Goal: Information Seeking & Learning: Learn about a topic

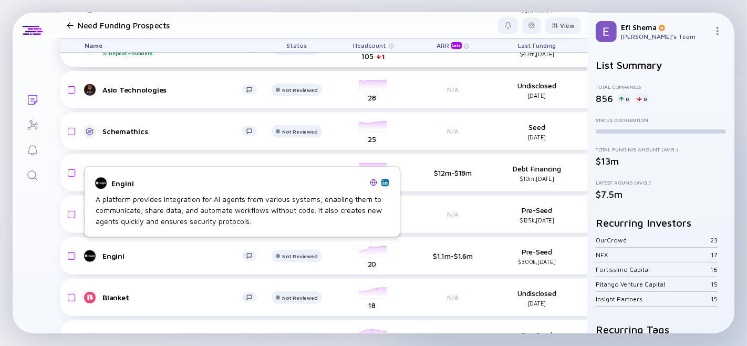
scroll to position [379, 0]
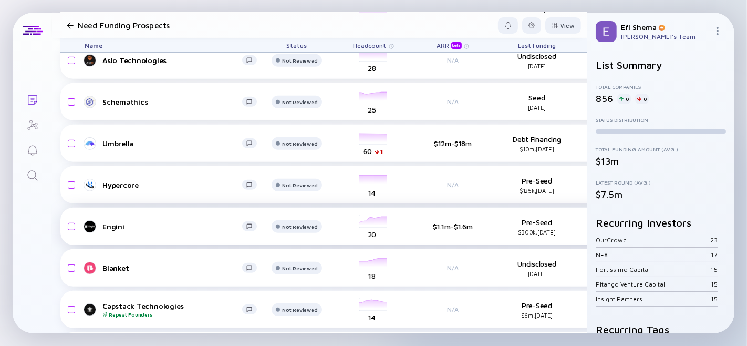
click at [114, 225] on div "Engini" at bounding box center [172, 226] width 140 height 9
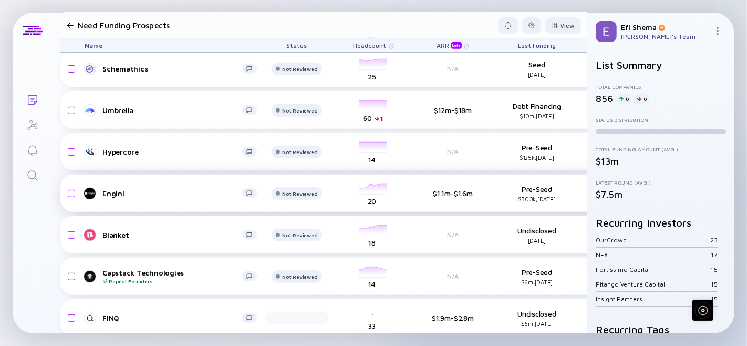
scroll to position [437, 0]
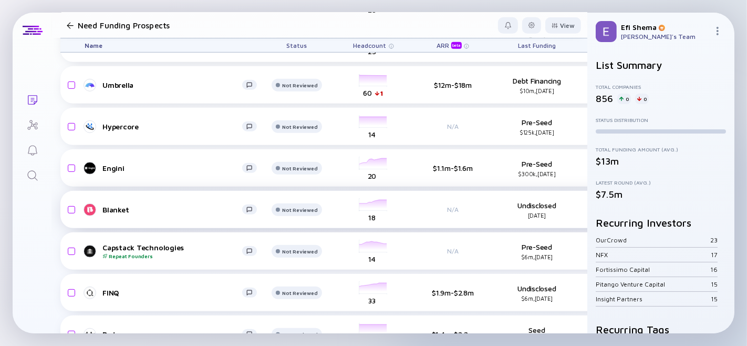
click at [113, 209] on div "Blanket" at bounding box center [172, 209] width 140 height 9
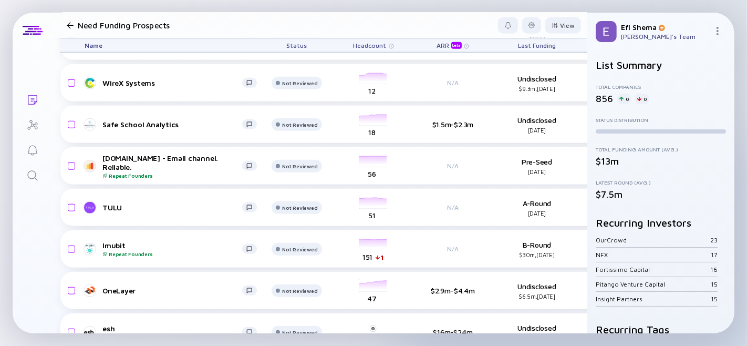
scroll to position [813, 0]
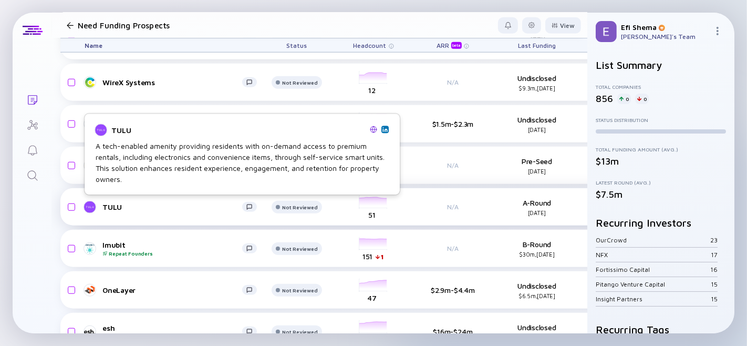
click at [104, 206] on div "TULU" at bounding box center [172, 206] width 140 height 9
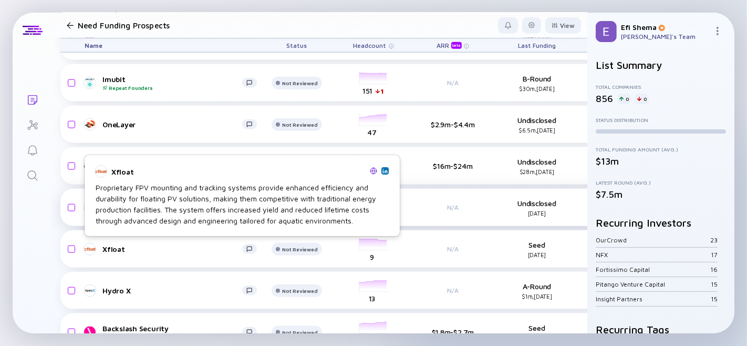
scroll to position [979, 0]
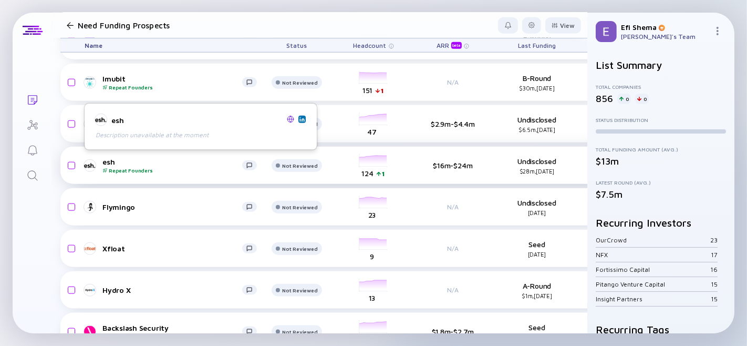
click at [109, 160] on div "esh Repeat Founders" at bounding box center [172, 165] width 140 height 16
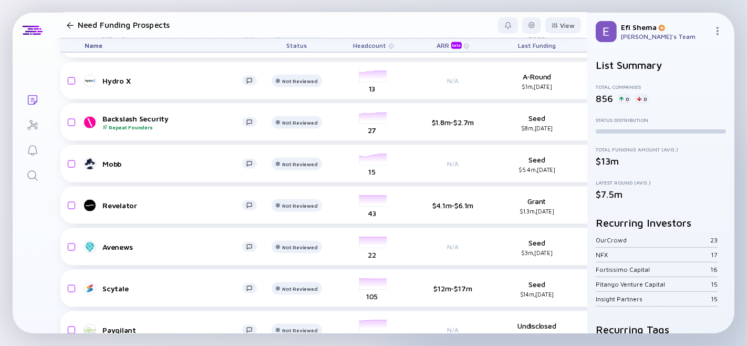
scroll to position [1188, 0]
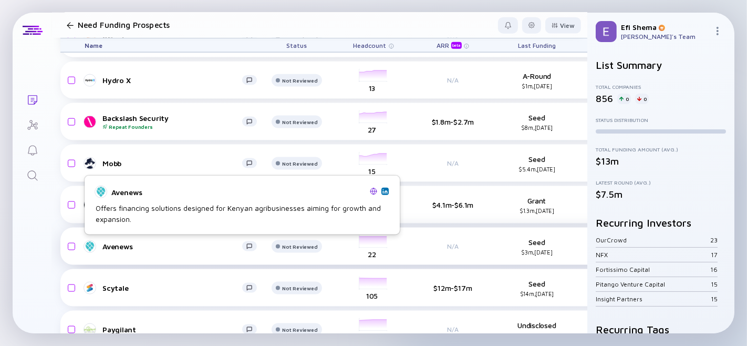
click at [116, 245] on div "Avenews" at bounding box center [172, 246] width 140 height 9
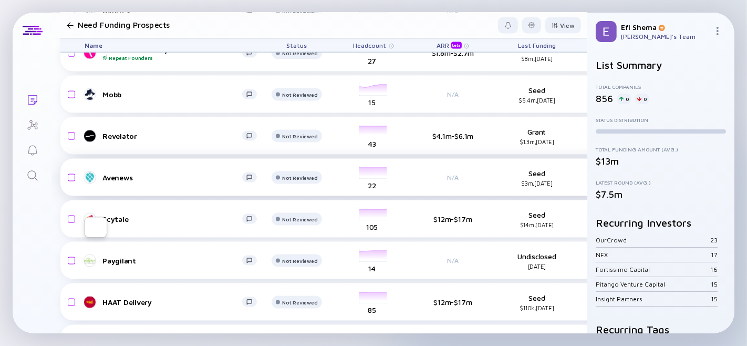
scroll to position [1280, 0]
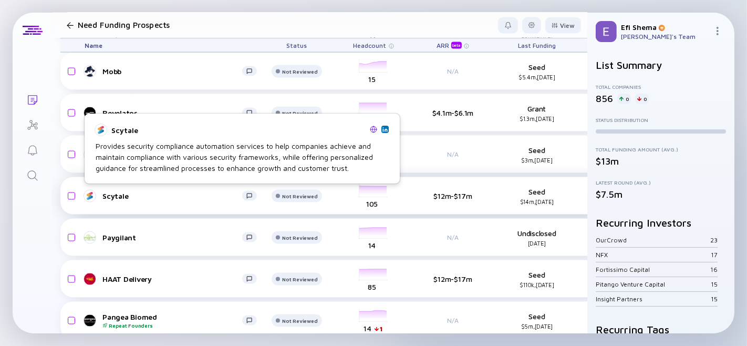
click at [110, 195] on div "Scytale" at bounding box center [172, 195] width 140 height 9
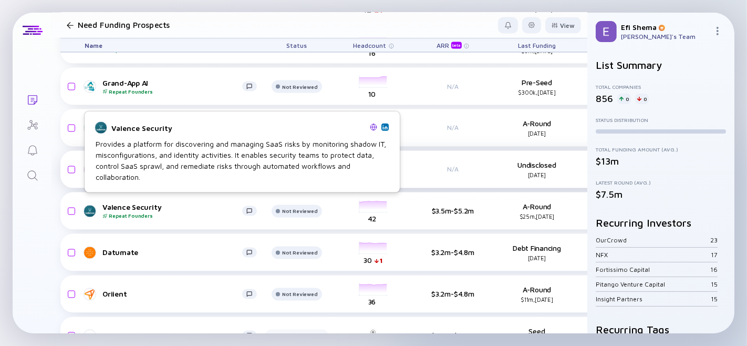
scroll to position [1600, 0]
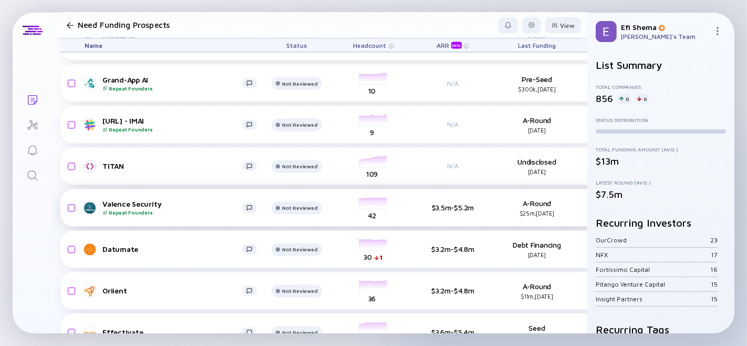
click at [132, 200] on div "Valence Security Repeat Founders" at bounding box center [172, 208] width 140 height 16
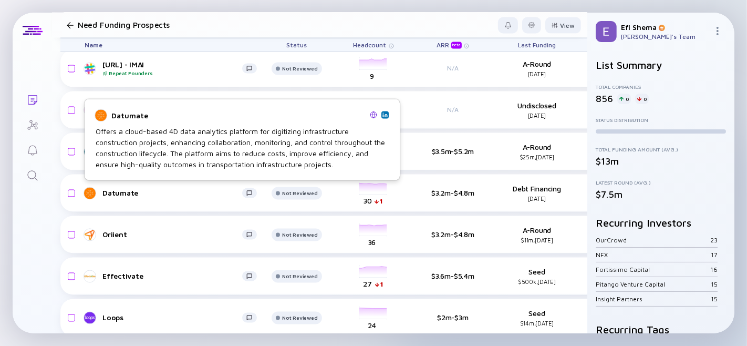
scroll to position [1657, 0]
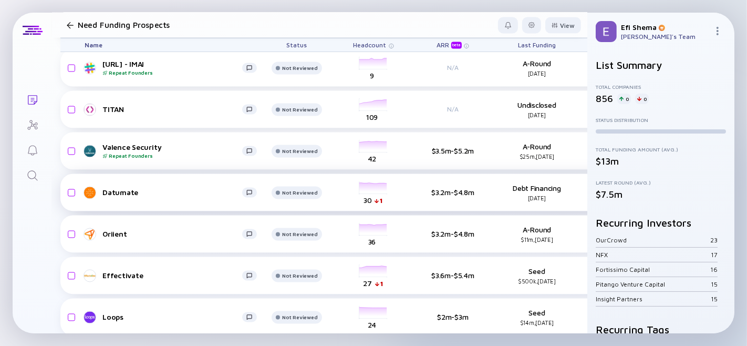
click at [117, 189] on div "Datumate" at bounding box center [172, 192] width 140 height 9
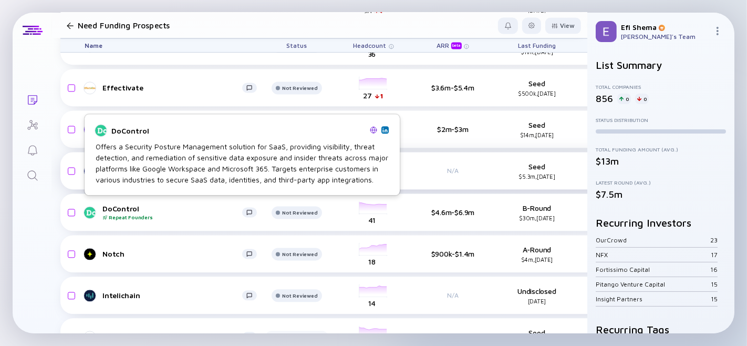
scroll to position [1846, 0]
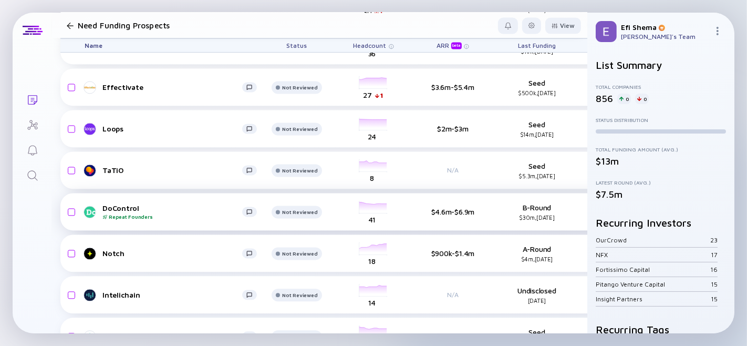
click at [117, 204] on div "DoControl Repeat Founders" at bounding box center [172, 211] width 140 height 16
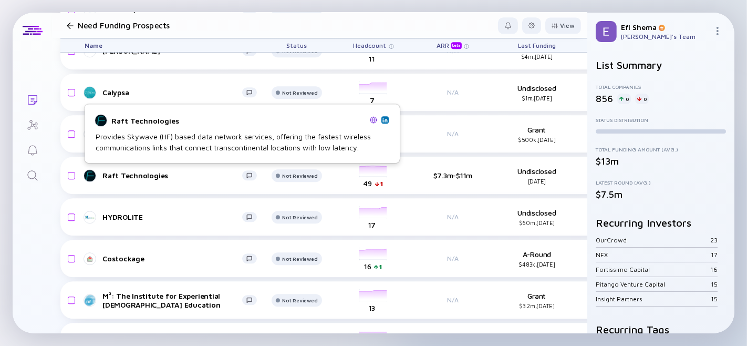
scroll to position [2297, 0]
click at [123, 174] on div "Raft Technologies" at bounding box center [172, 175] width 140 height 9
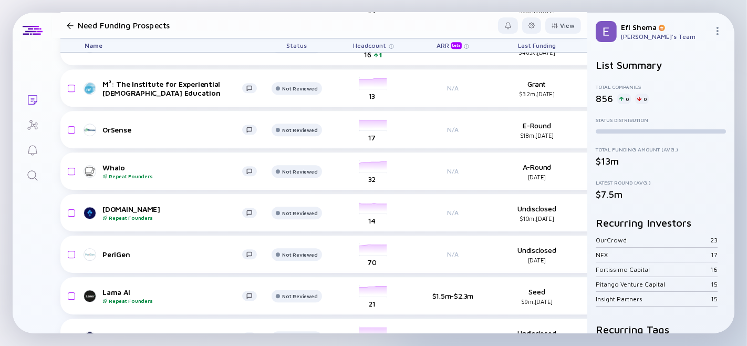
scroll to position [2508, 0]
click at [113, 163] on div "Whalo Repeat Founders" at bounding box center [172, 171] width 140 height 16
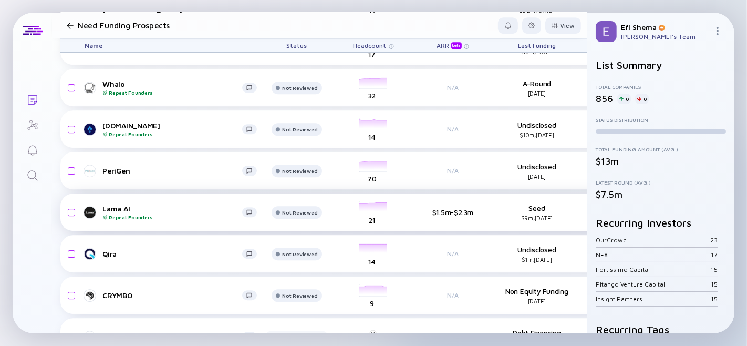
scroll to position [2592, 0]
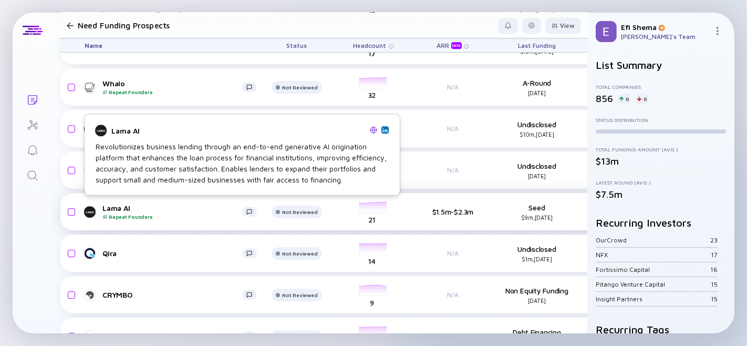
click at [128, 208] on div "Lama AI Repeat Founders" at bounding box center [172, 211] width 140 height 16
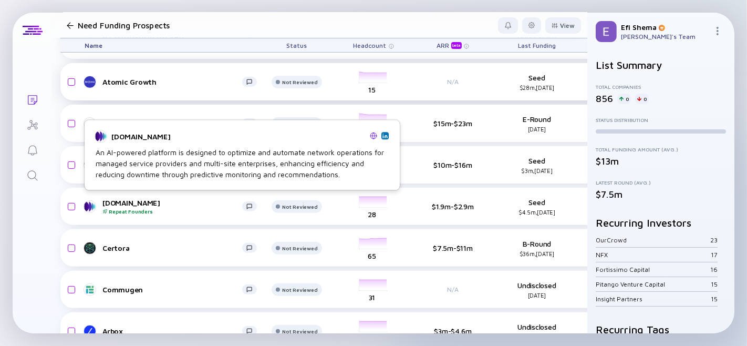
scroll to position [3594, 0]
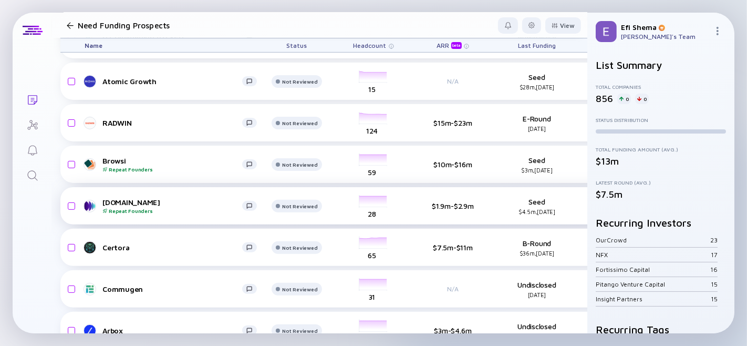
click at [116, 202] on div "[DOMAIN_NAME] Repeat Founders" at bounding box center [172, 205] width 140 height 16
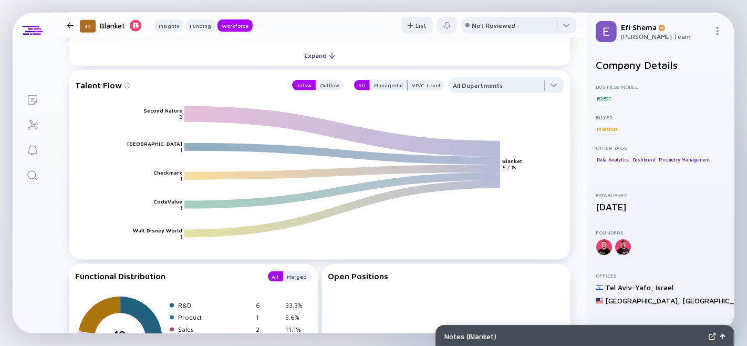
scroll to position [1028, 0]
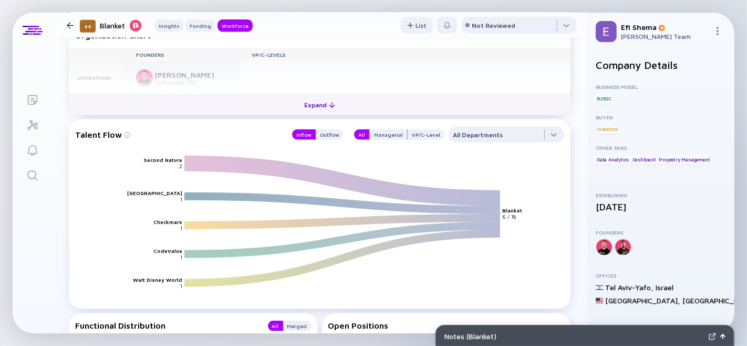
click at [315, 113] on div "Expand" at bounding box center [320, 105] width 44 height 16
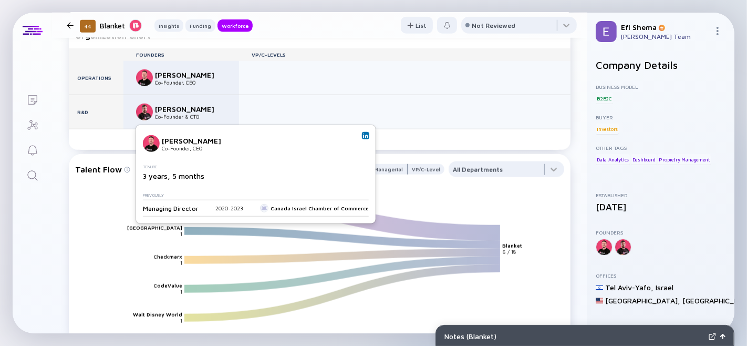
click at [363, 138] on img at bounding box center [365, 135] width 5 height 5
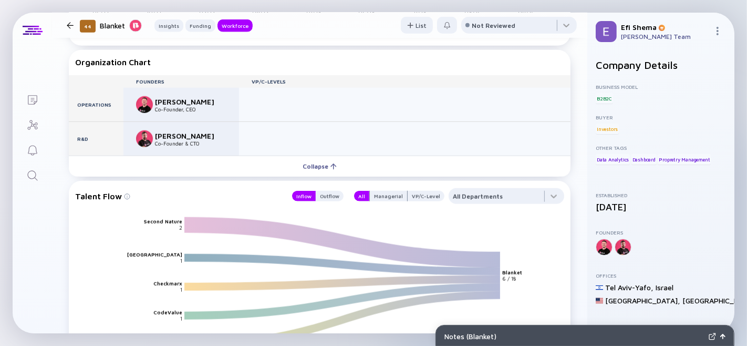
scroll to position [1000, 0]
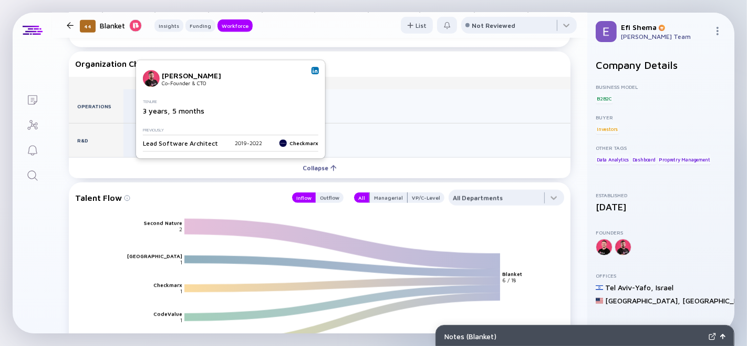
click at [312, 69] on link at bounding box center [314, 70] width 7 height 7
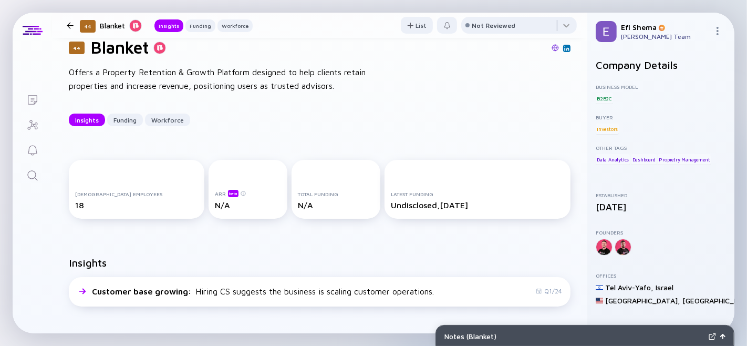
scroll to position [0, 0]
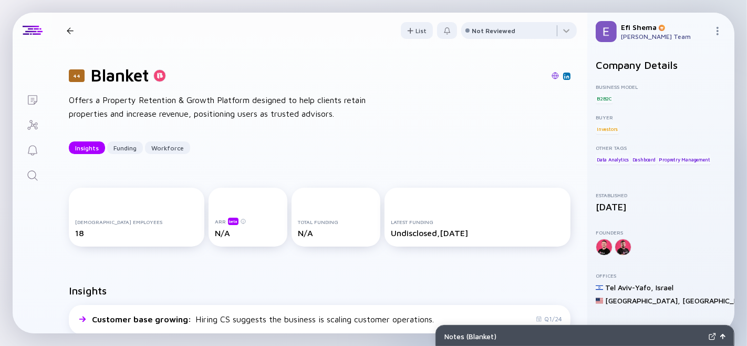
click at [162, 79] on div at bounding box center [159, 75] width 13 height 13
click at [138, 79] on h1 "Blanket" at bounding box center [120, 75] width 58 height 20
type textarea "Blanket"
click at [138, 79] on h1 "Blanket" at bounding box center [120, 75] width 58 height 20
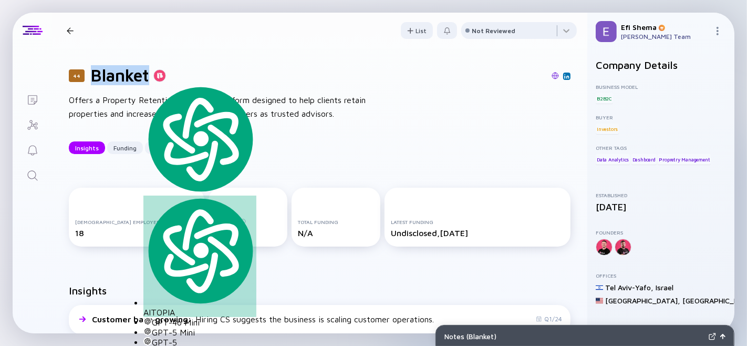
copy h1 "Blanket"
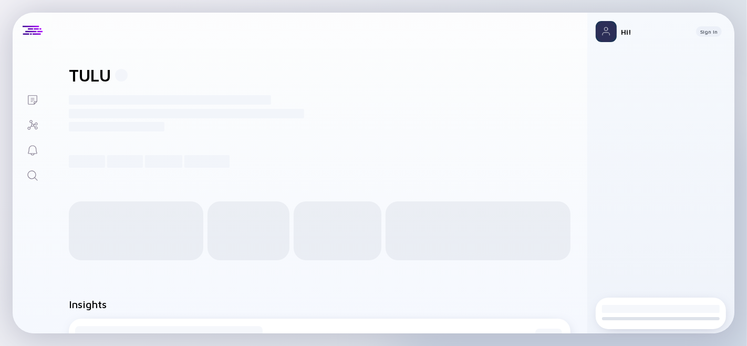
scroll to position [1, 0]
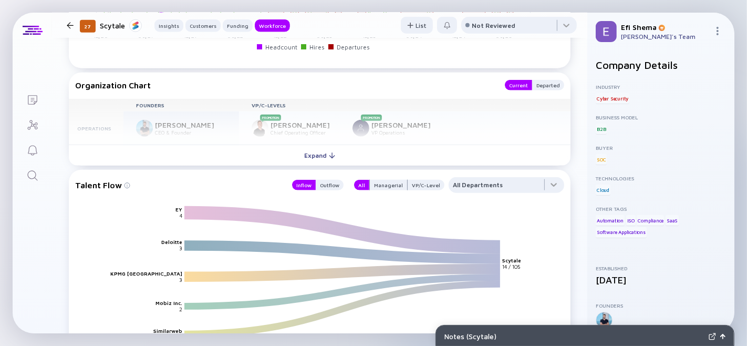
scroll to position [1018, 0]
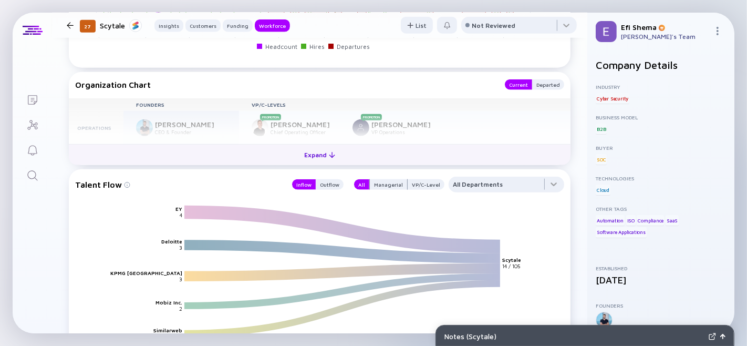
click at [311, 163] on div "Expand" at bounding box center [320, 155] width 44 height 16
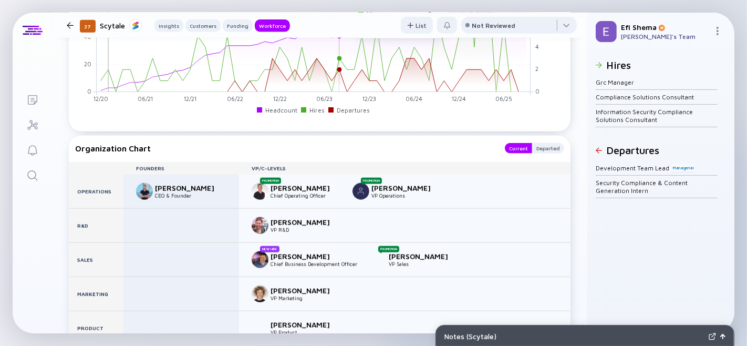
scroll to position [972, 0]
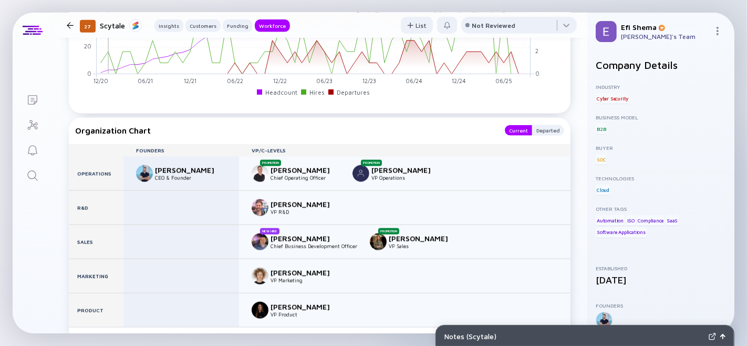
click at [166, 174] on div "Meiran Galis" at bounding box center [189, 169] width 69 height 9
type textarea "Meiran"
click at [166, 174] on div "Meiran Galis" at bounding box center [189, 169] width 69 height 9
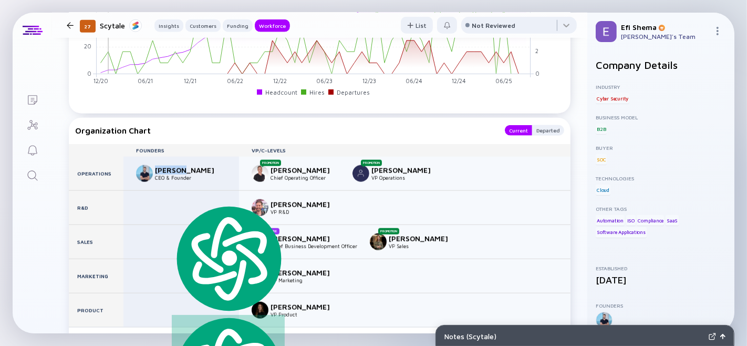
click at [118, 22] on div "Scytale" at bounding box center [121, 25] width 42 height 13
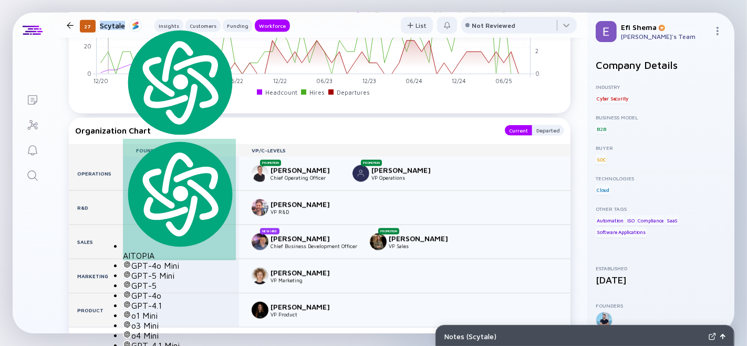
copy div "Scytale"
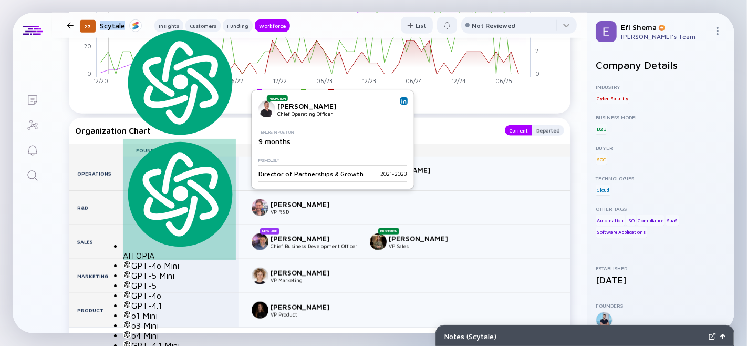
click at [401, 98] on img at bounding box center [403, 100] width 5 height 5
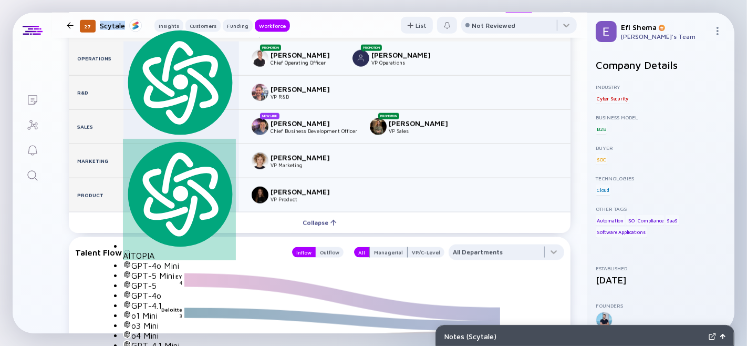
scroll to position [1014, 0]
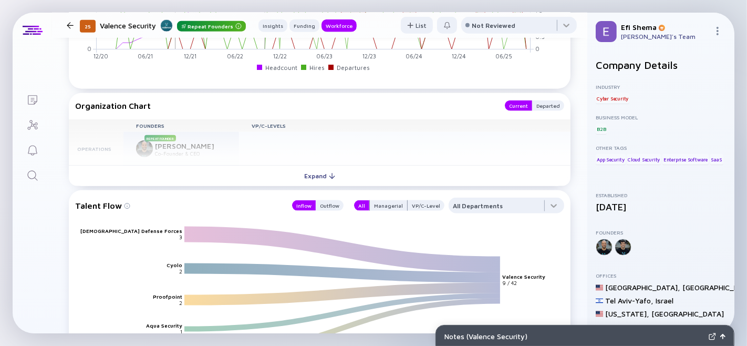
scroll to position [1083, 0]
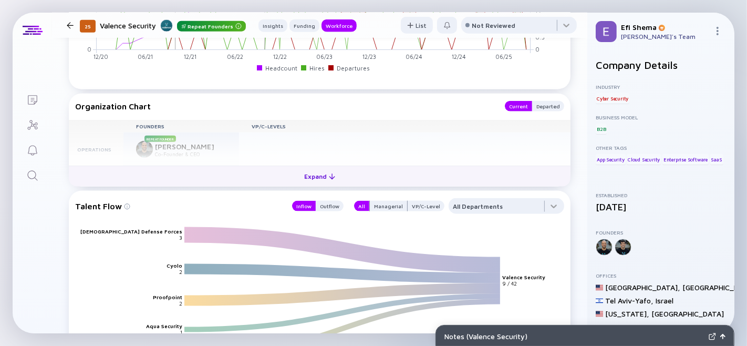
click at [311, 184] on div "Expand" at bounding box center [320, 176] width 44 height 16
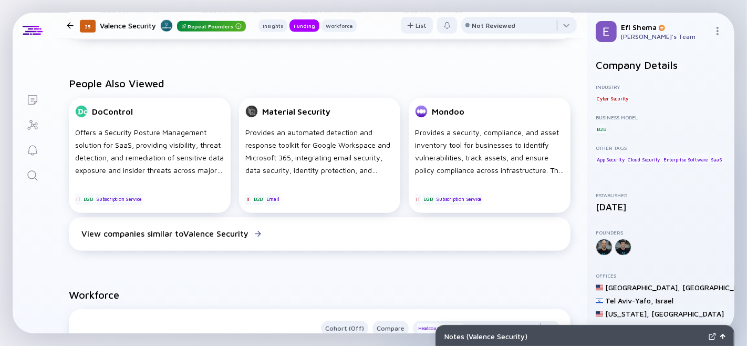
scroll to position [472, 0]
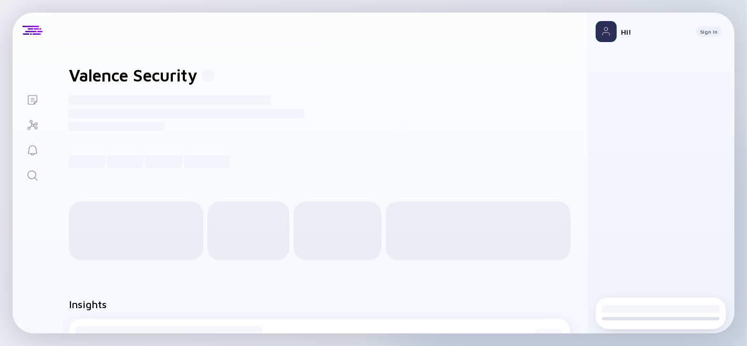
scroll to position [1, 0]
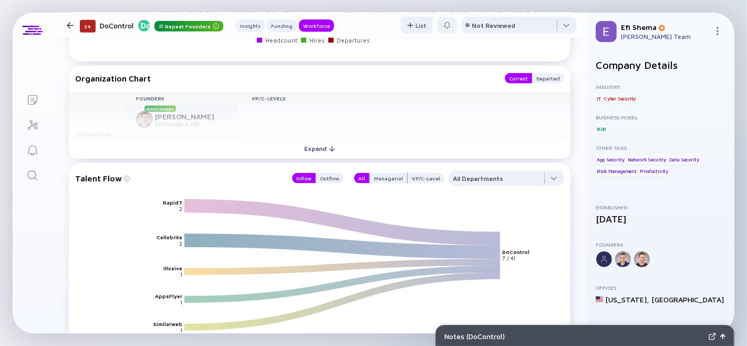
scroll to position [1142, 0]
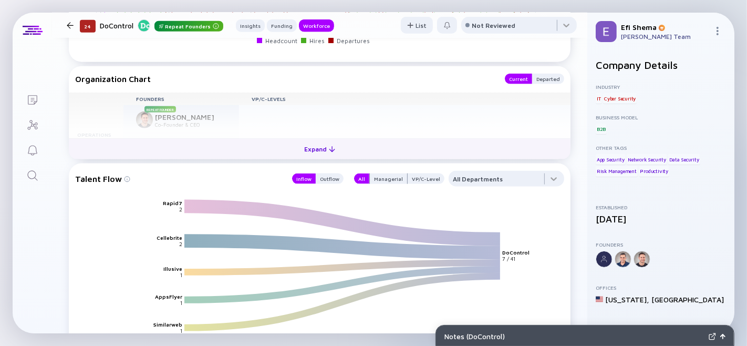
click at [314, 157] on div "Expand" at bounding box center [320, 149] width 44 height 16
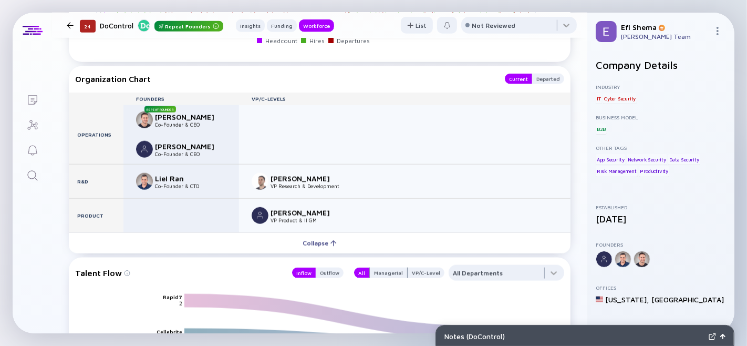
click at [189, 121] on div "Omri Weinberg" at bounding box center [189, 116] width 69 height 9
type textarea "Weinberg"
click at [189, 121] on div "Omri Weinberg" at bounding box center [189, 116] width 69 height 9
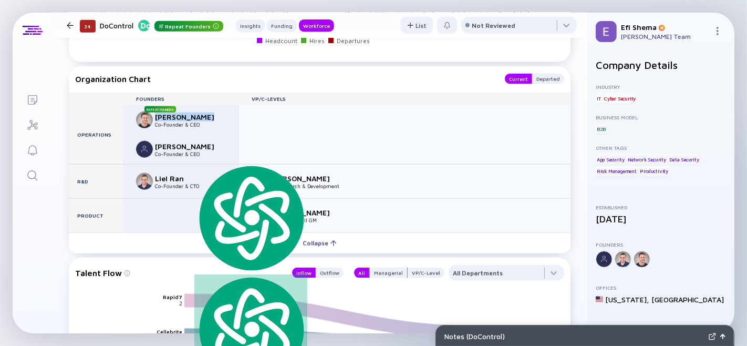
click at [189, 121] on div "Omri Weinberg" at bounding box center [189, 116] width 69 height 9
copy div "Omri Weinberg"
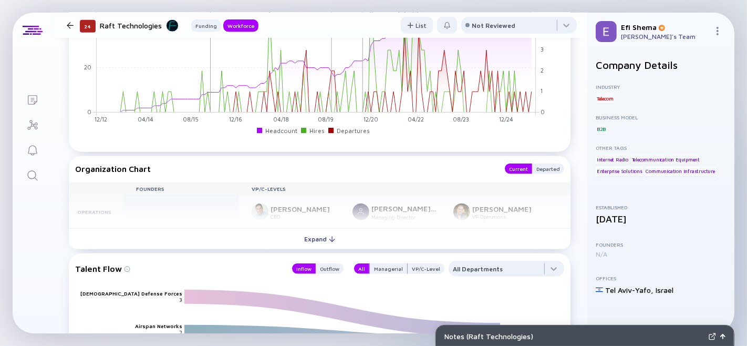
scroll to position [902, 0]
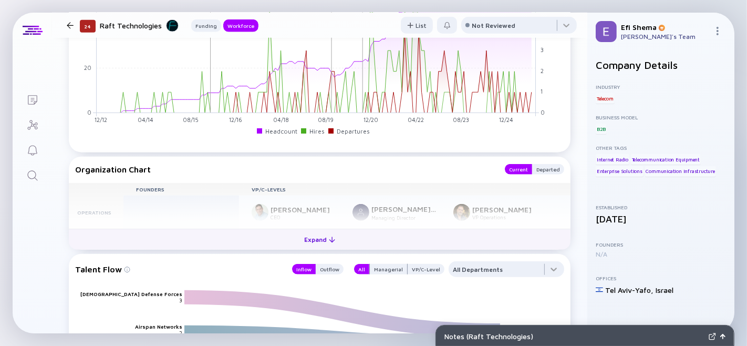
click at [312, 247] on div "Expand" at bounding box center [320, 239] width 44 height 16
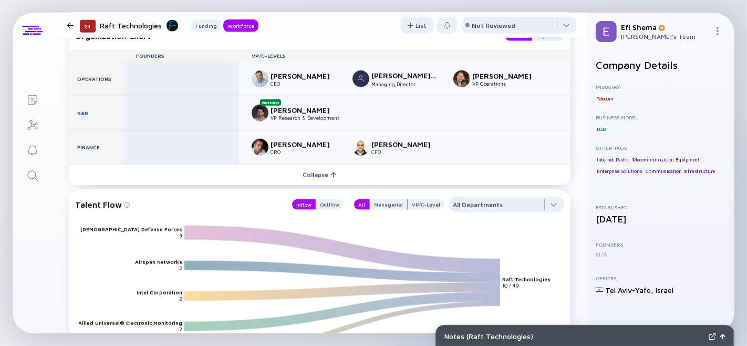
scroll to position [1035, 0]
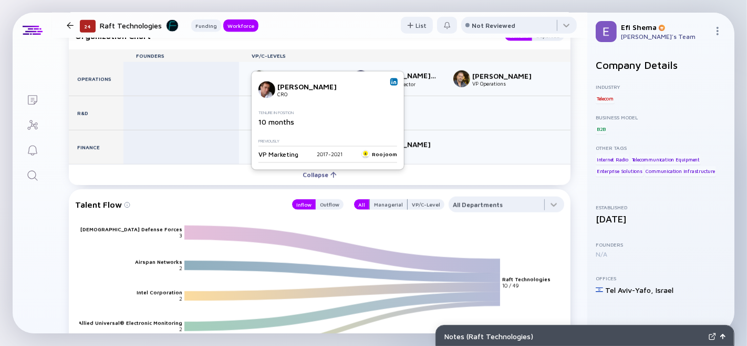
click at [393, 79] on img at bounding box center [393, 81] width 5 height 5
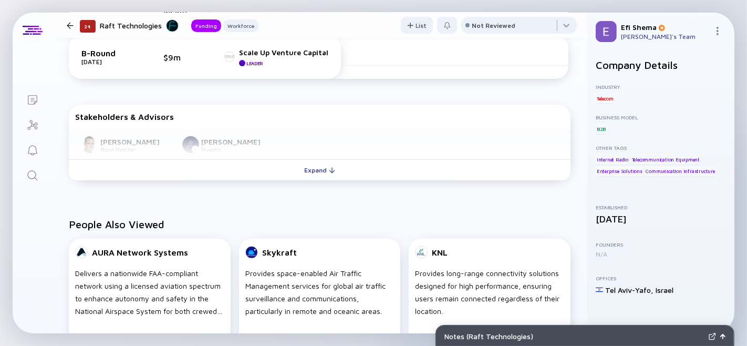
scroll to position [363, 0]
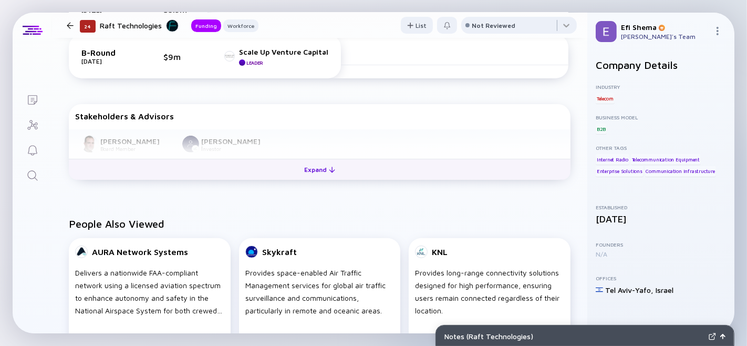
click at [304, 178] on div "Expand" at bounding box center [320, 169] width 44 height 16
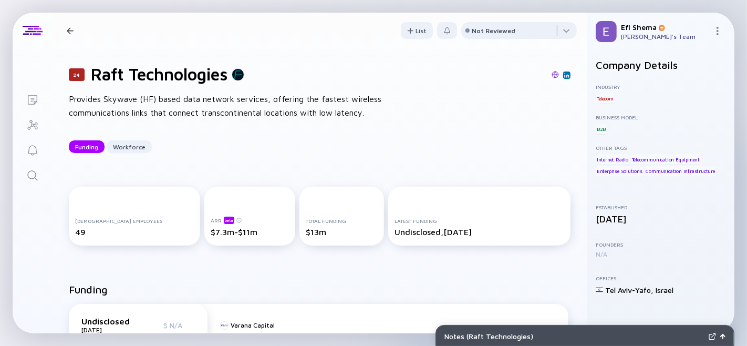
scroll to position [2, 0]
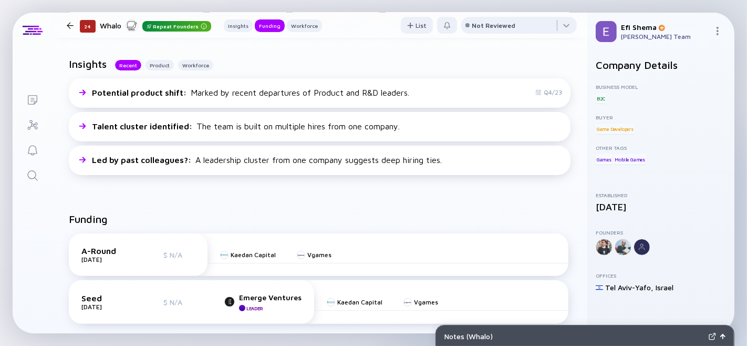
scroll to position [316, 0]
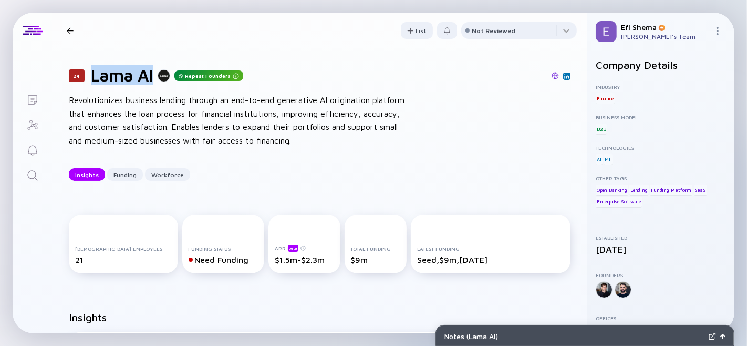
drag, startPoint x: 155, startPoint y: 77, endPoint x: 90, endPoint y: 75, distance: 64.7
type textarea "Lama AI"
click at [91, 75] on div "Lama AI Repeat Founders" at bounding box center [167, 75] width 152 height 20
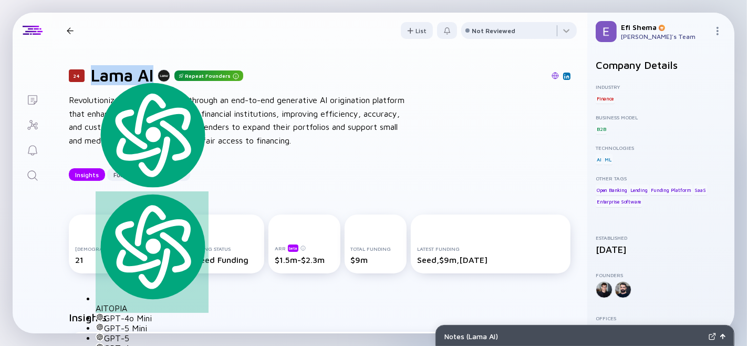
copy h1 "Lama AI"
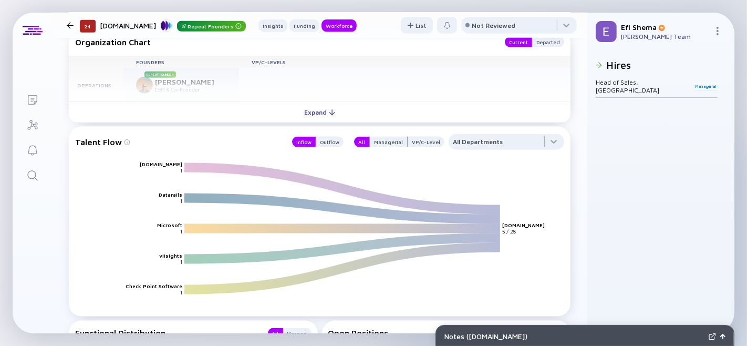
scroll to position [1145, 0]
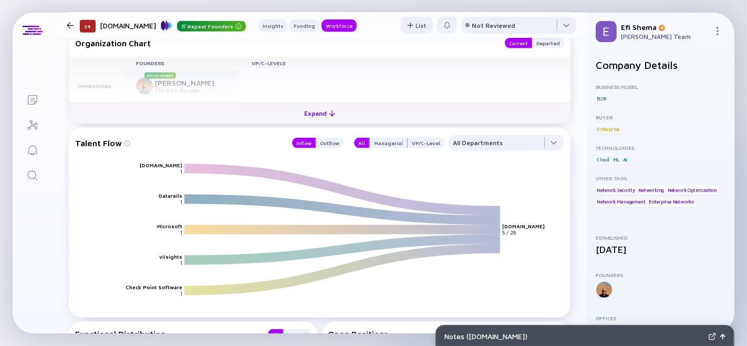
click at [314, 121] on div "Expand" at bounding box center [320, 113] width 44 height 16
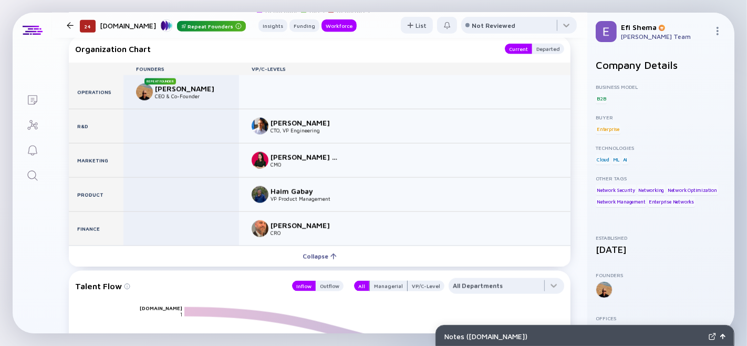
scroll to position [1139, 0]
click at [103, 26] on div "[DOMAIN_NAME] Repeat Founders" at bounding box center [173, 25] width 146 height 13
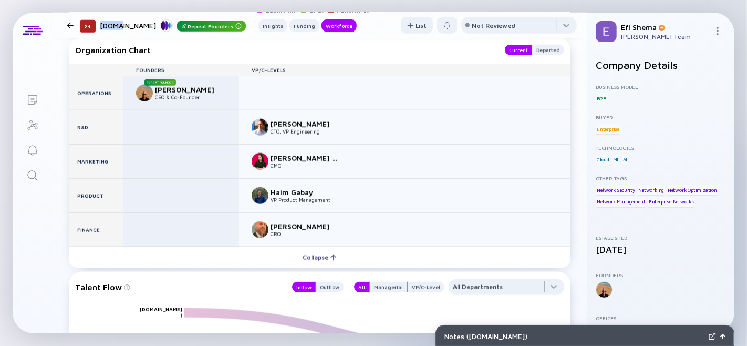
type textarea "NetOp"
click at [103, 26] on div "[DOMAIN_NAME] Repeat Founders" at bounding box center [173, 25] width 146 height 13
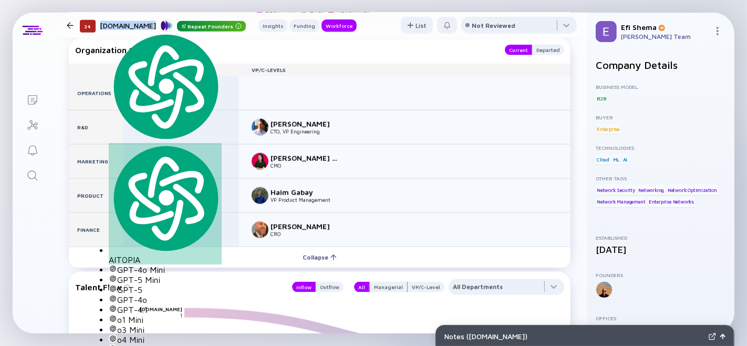
copy div "[DOMAIN_NAME]"
click at [172, 94] on div "[PERSON_NAME]" at bounding box center [189, 89] width 69 height 9
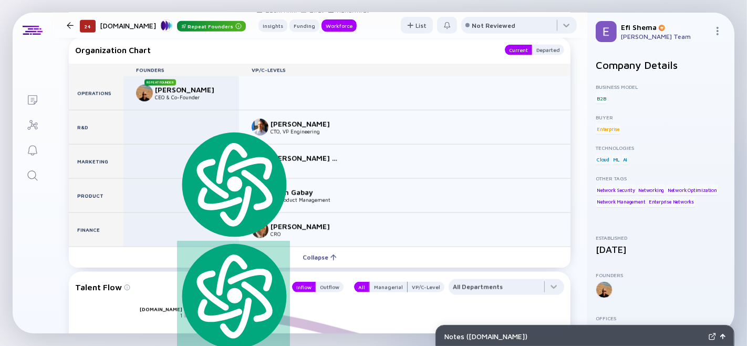
click at [165, 94] on div "[PERSON_NAME]" at bounding box center [189, 89] width 69 height 9
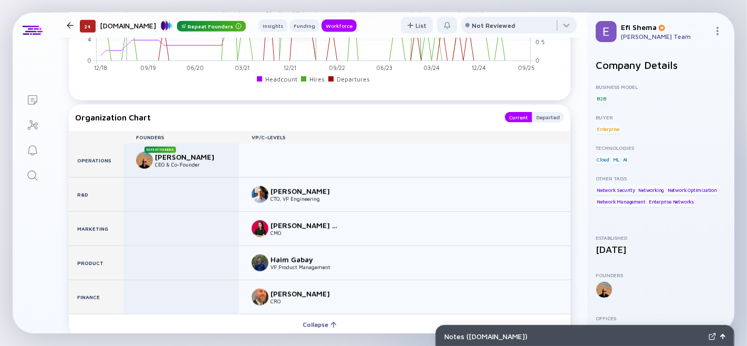
scroll to position [1072, 0]
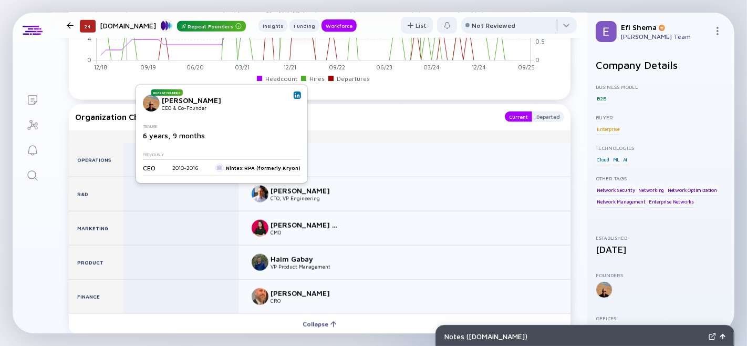
click at [295, 92] on img at bounding box center [297, 94] width 5 height 5
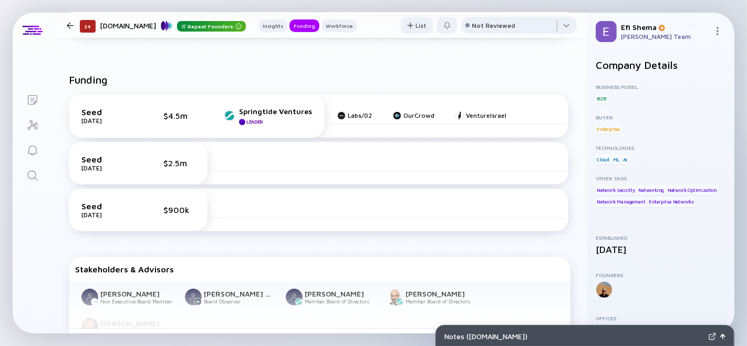
scroll to position [296, 0]
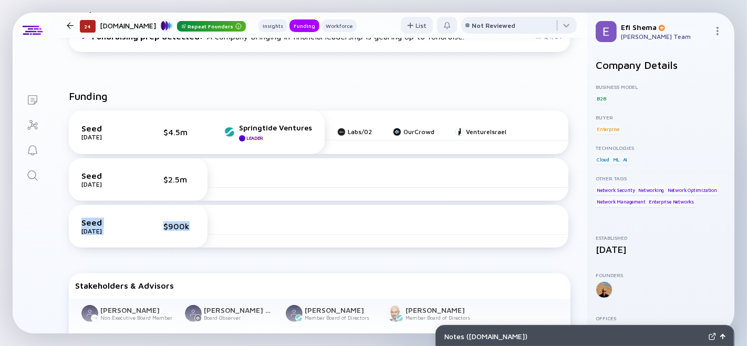
drag, startPoint x: 260, startPoint y: 200, endPoint x: 286, endPoint y: 222, distance: 33.5
click at [286, 222] on div "Seed [DATE] $4.5m Springtide Ventures Leader Labs/02 OurCrowd VentureIsrael See…" at bounding box center [318, 180] width 499 height 141
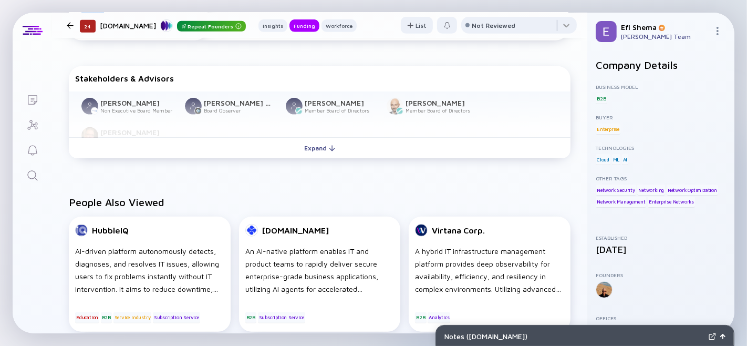
scroll to position [417, 0]
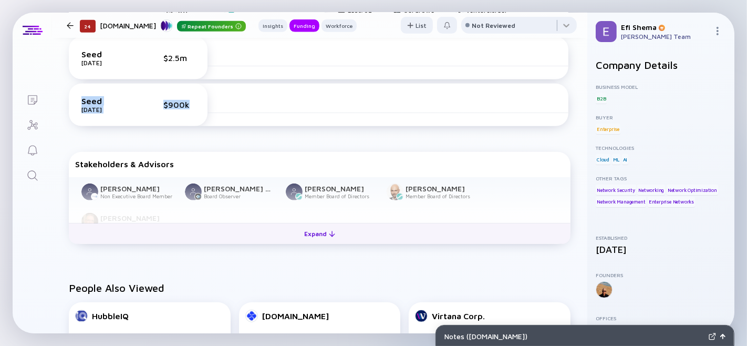
click at [310, 242] on div "Expand" at bounding box center [320, 233] width 44 height 16
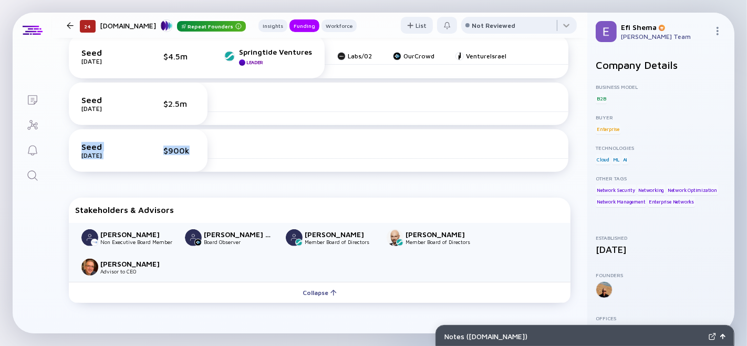
scroll to position [371, 0]
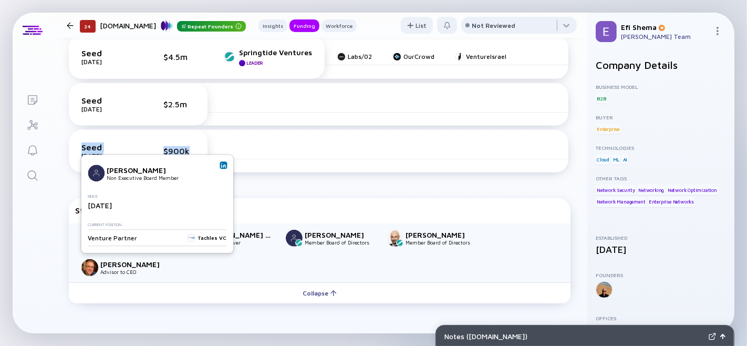
click at [223, 163] on img at bounding box center [223, 164] width 5 height 5
